Goal: Task Accomplishment & Management: Use online tool/utility

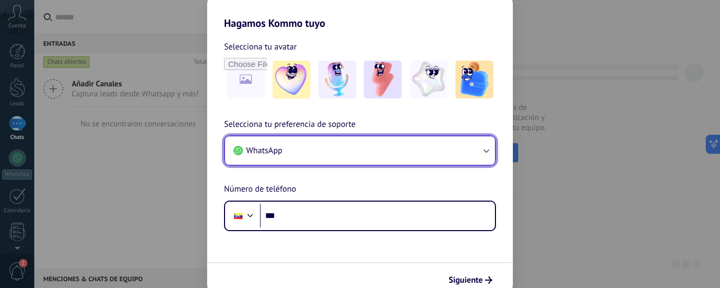
click at [473, 150] on button "WhatsApp" at bounding box center [360, 150] width 270 height 28
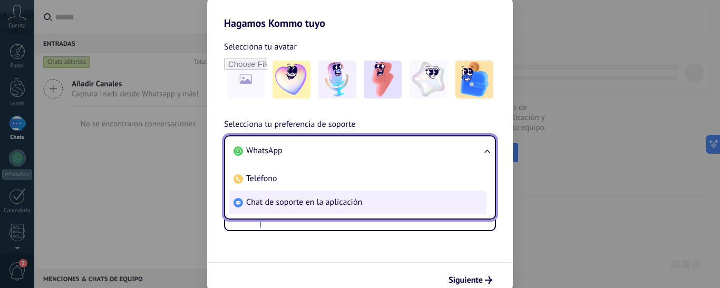
click at [368, 203] on li "Chat de soporte en la aplicación" at bounding box center [357, 203] width 257 height 24
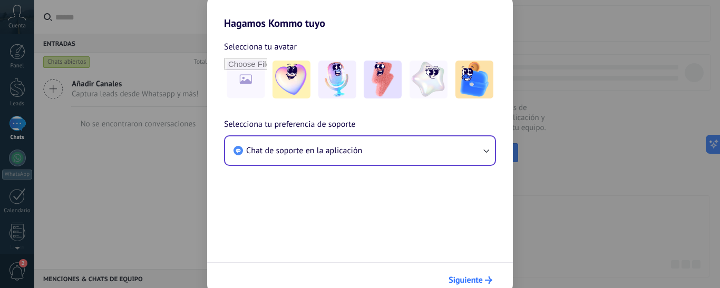
click at [474, 280] on span "Siguiente" at bounding box center [465, 280] width 34 height 7
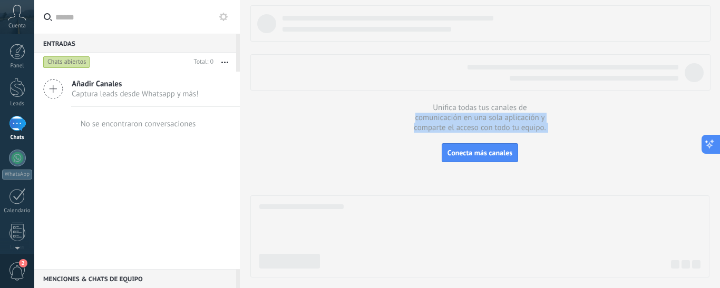
drag, startPoint x: 719, startPoint y: 78, endPoint x: 719, endPoint y: 145, distance: 67.4
click at [711, 0] on div "Entradas 0 Chats abiertos Total: 0 Silenciar Acciones múltiples Ordenar Más rec…" at bounding box center [377, 0] width 686 height 0
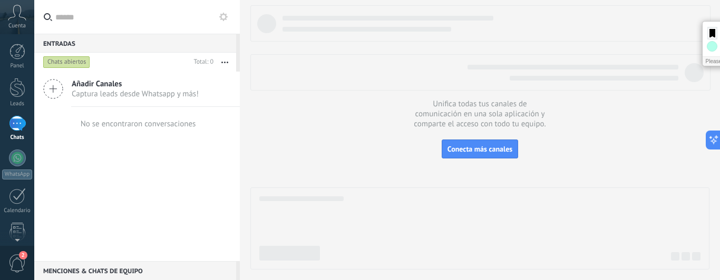
click at [77, 218] on div "Añadir Canales Captura leads desde Whatsapp y más! No se encontraron conversaci…" at bounding box center [136, 167] width 205 height 190
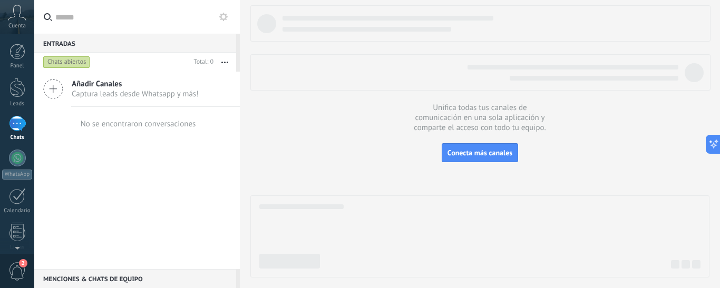
drag, startPoint x: 711, startPoint y: 143, endPoint x: 713, endPoint y: 160, distance: 16.9
click at [711, 0] on div "Entradas 0 Chats abiertos Total: 0 Silenciar Acciones múltiples Ordenar Más rec…" at bounding box center [377, 0] width 686 height 0
drag, startPoint x: 719, startPoint y: 151, endPoint x: 719, endPoint y: 163, distance: 11.6
click at [711, 0] on div "Entradas 0 Chats abiertos Total: 0 Silenciar Acciones múltiples Ordenar Más rec…" at bounding box center [377, 0] width 686 height 0
drag, startPoint x: 717, startPoint y: 239, endPoint x: 711, endPoint y: 276, distance: 37.9
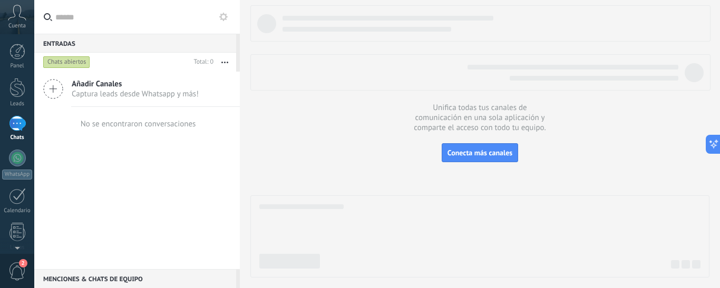
click at [711, 276] on div "Unifica todas tus canales de comunicación en una sola aplicación y comparte el …" at bounding box center [480, 144] width 480 height 288
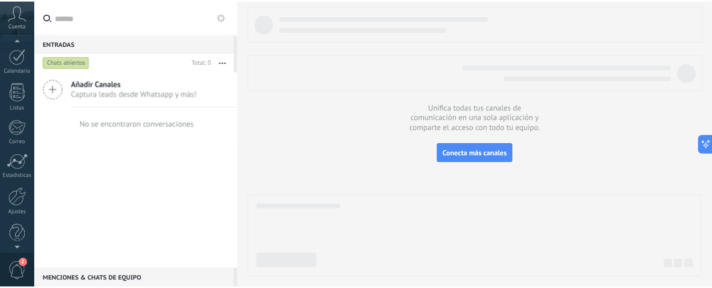
scroll to position [149, 0]
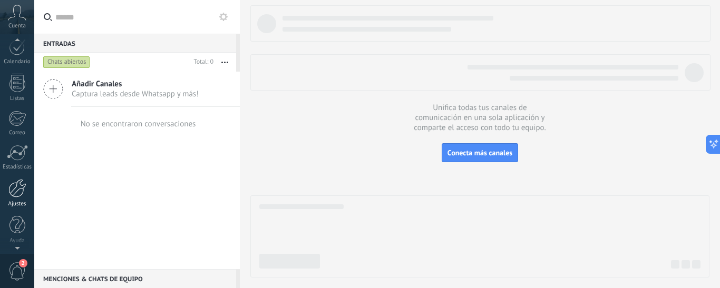
click at [15, 198] on link "Ajustes" at bounding box center [17, 193] width 34 height 28
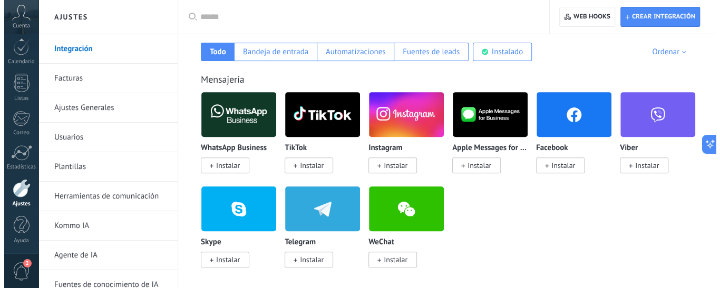
scroll to position [190, 0]
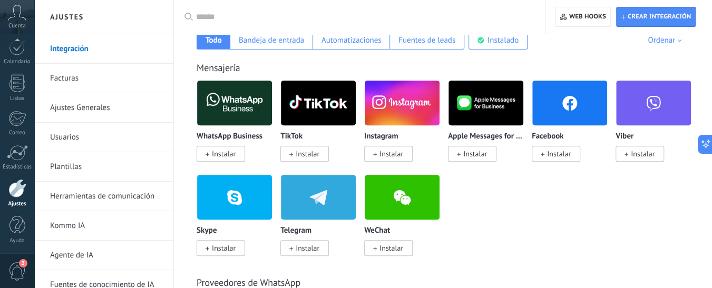
click at [218, 155] on span "Instalar" at bounding box center [224, 153] width 24 height 9
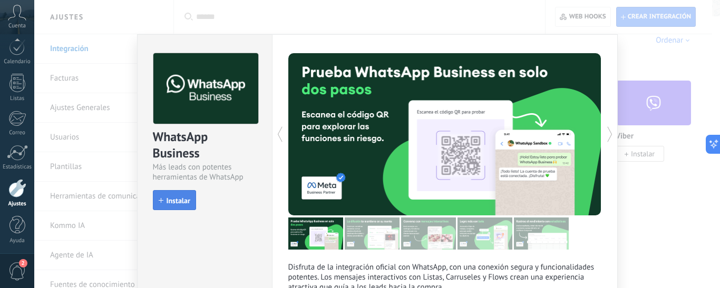
click at [179, 205] on button "Instalar" at bounding box center [174, 200] width 43 height 20
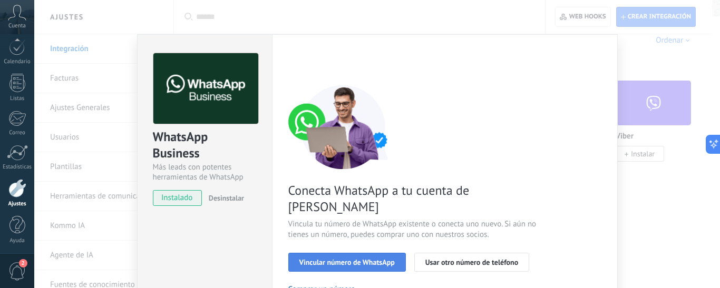
click at [356, 259] on span "Vincular número de WhatsApp" at bounding box center [346, 262] width 95 height 7
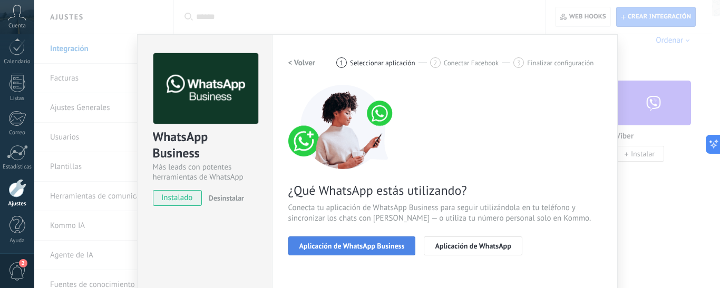
click at [381, 246] on span "Aplicación de WhatsApp Business" at bounding box center [351, 245] width 105 height 7
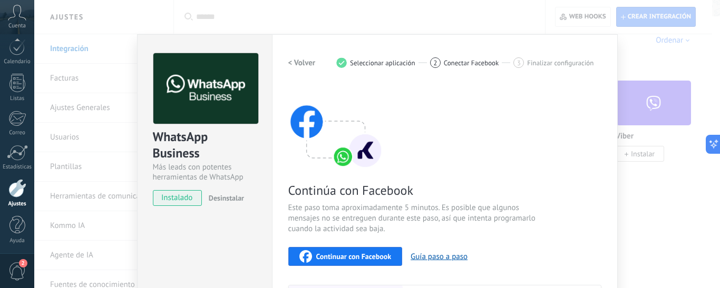
click at [297, 66] on h2 "< Volver" at bounding box center [301, 63] width 27 height 10
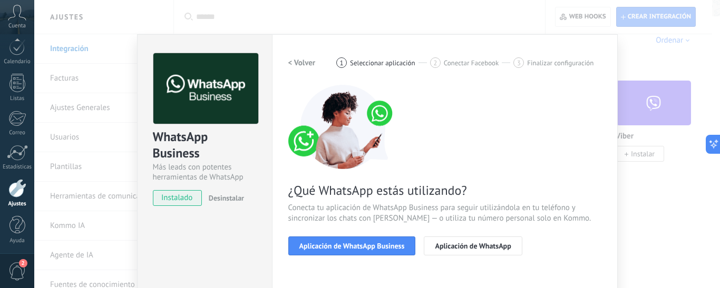
click at [297, 66] on h2 "< Volver" at bounding box center [301, 63] width 27 height 10
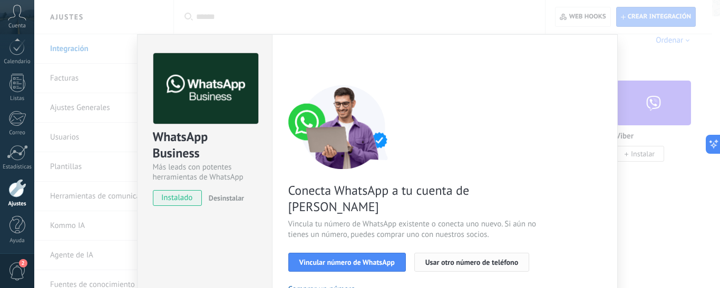
click at [475, 253] on button "Usar otro número de teléfono" at bounding box center [471, 262] width 115 height 19
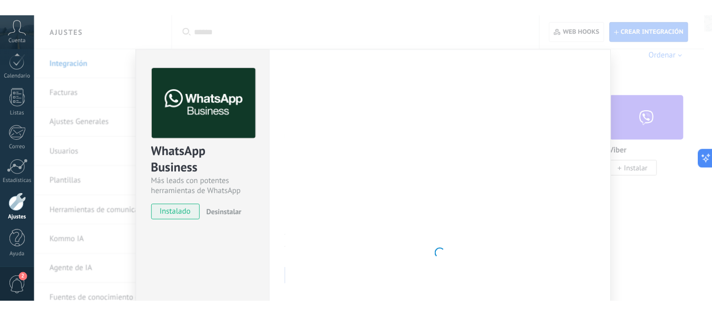
scroll to position [123, 0]
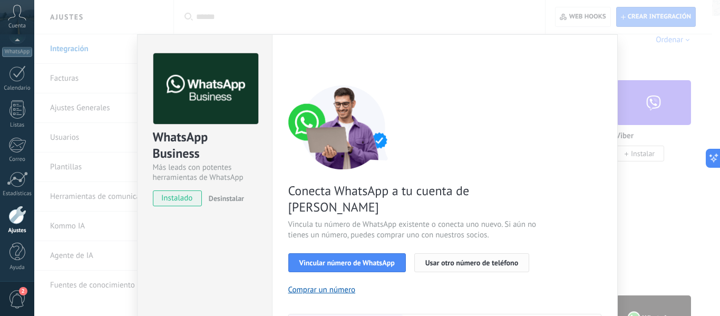
click at [474, 253] on button "Usar otro número de teléfono" at bounding box center [471, 262] width 115 height 19
click at [463, 259] on span "Usar otro número de teléfono" at bounding box center [471, 262] width 93 height 7
click at [648, 60] on div "WhatsApp Business Más leads con potentes herramientas de WhatsApp instalado Des…" at bounding box center [377, 158] width 686 height 316
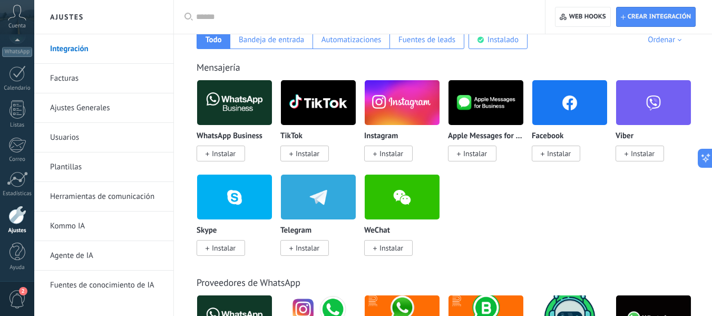
scroll to position [0, 0]
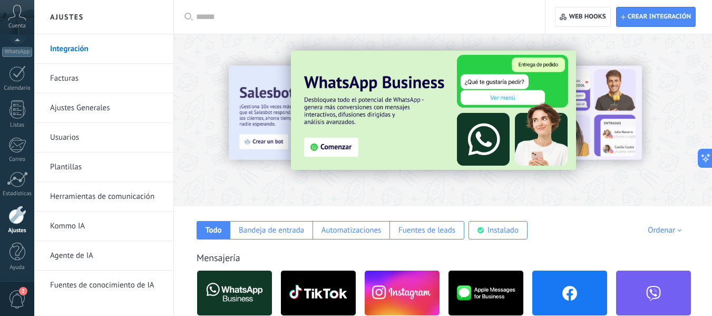
click at [18, 17] on icon at bounding box center [17, 13] width 18 height 16
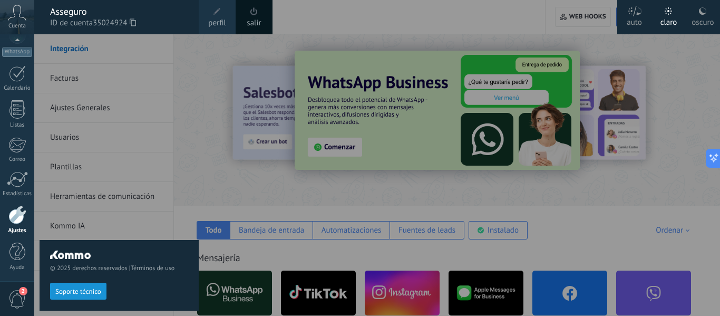
click at [325, 8] on div at bounding box center [394, 158] width 720 height 316
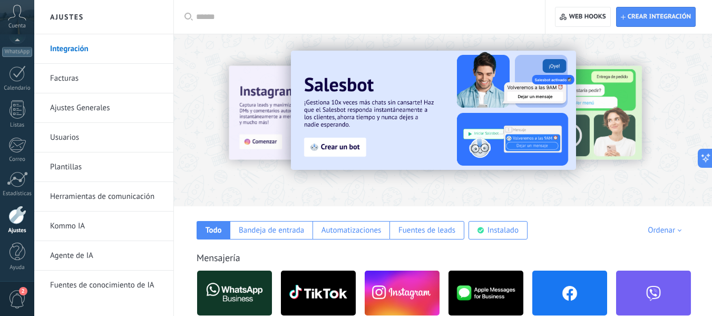
click at [14, 23] on span "Cuenta" at bounding box center [16, 26] width 17 height 7
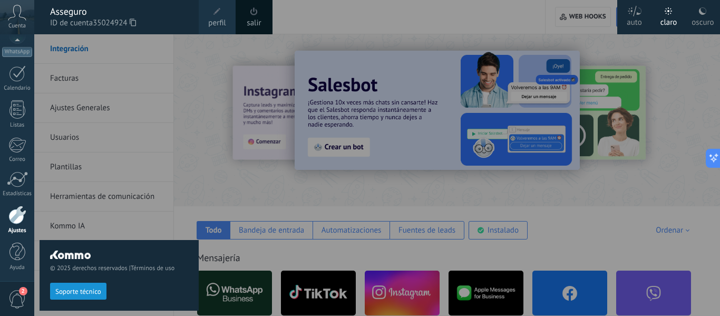
click at [14, 23] on span "Cuenta" at bounding box center [16, 26] width 17 height 7
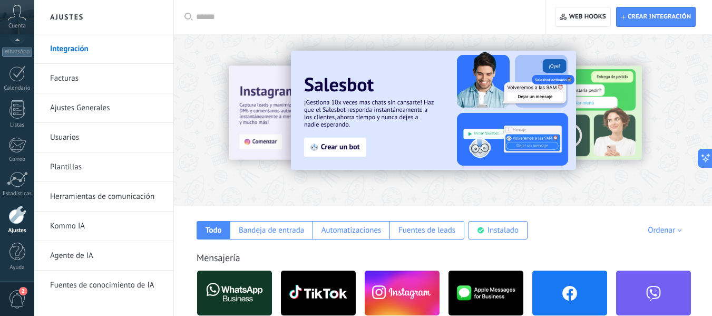
click at [31, 19] on div "Cuenta" at bounding box center [17, 17] width 34 height 34
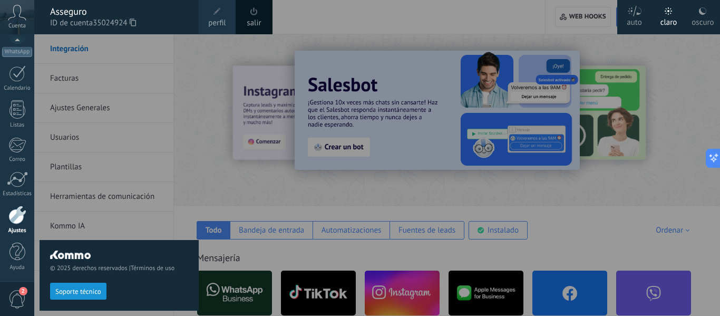
click at [313, 15] on div at bounding box center [394, 158] width 720 height 316
